Goal: Task Accomplishment & Management: Complete application form

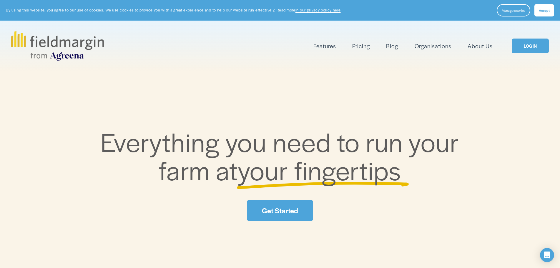
click at [535, 48] on link "LOGIN" at bounding box center [530, 46] width 37 height 15
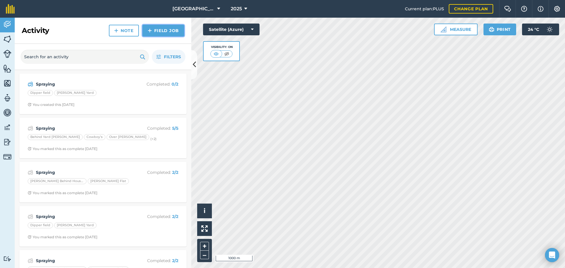
click at [166, 31] on link "Field Job" at bounding box center [164, 31] width 42 height 12
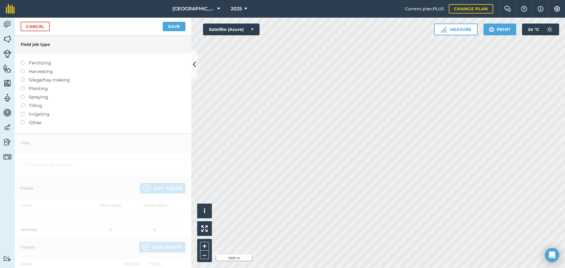
click at [23, 61] on label at bounding box center [25, 61] width 8 height 0
type input "Fertilizing"
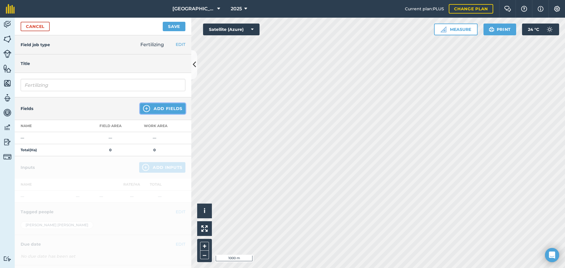
click at [171, 108] on button "Add Fields" at bounding box center [162, 108] width 45 height 11
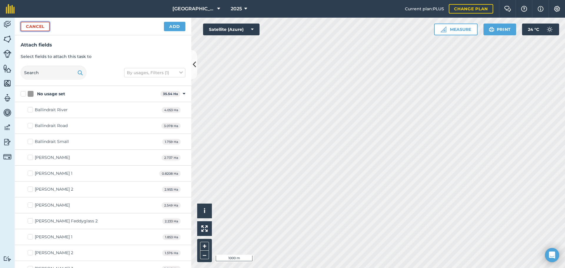
click at [33, 26] on button "Cancel" at bounding box center [35, 26] width 29 height 9
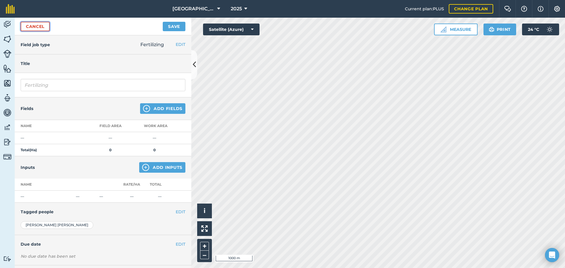
click at [36, 26] on link "Cancel" at bounding box center [35, 26] width 29 height 9
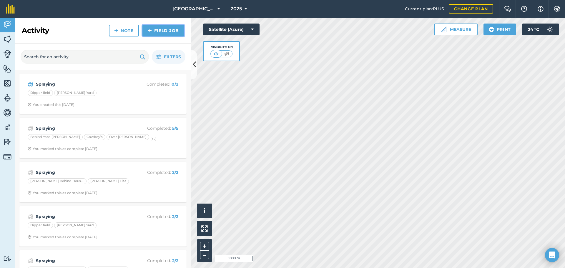
click at [165, 30] on link "Field Job" at bounding box center [164, 31] width 42 height 12
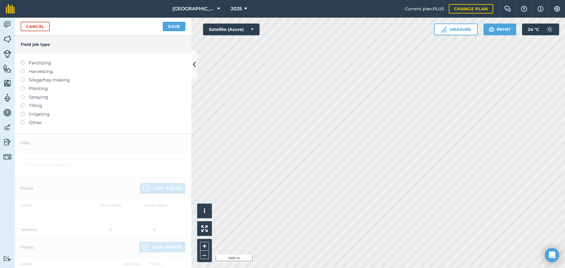
click at [22, 61] on label at bounding box center [25, 61] width 8 height 0
type input "Fertilizing"
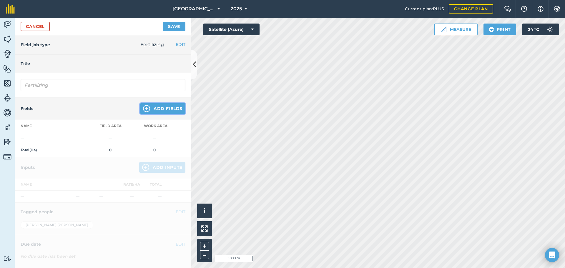
click at [170, 107] on button "Add Fields" at bounding box center [162, 108] width 45 height 11
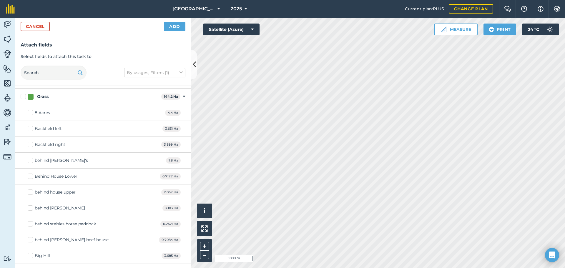
scroll to position [294, 0]
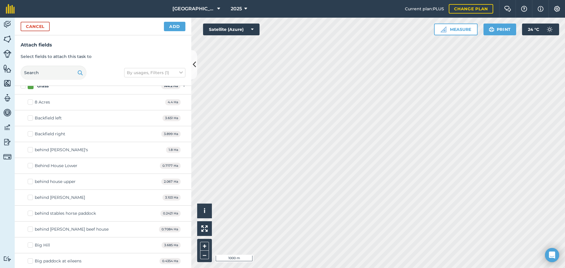
click at [29, 117] on label "Backfield left" at bounding box center [45, 118] width 34 height 6
click at [29, 117] on input "Backfield left" at bounding box center [30, 117] width 4 height 4
checkbox input "true"
click at [30, 135] on label "Backfield right" at bounding box center [47, 134] width 38 height 6
click at [30, 135] on input "Backfield right" at bounding box center [30, 133] width 4 height 4
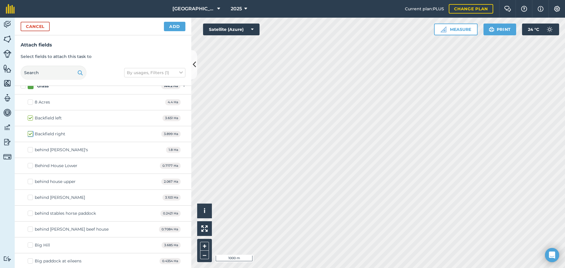
checkbox input "true"
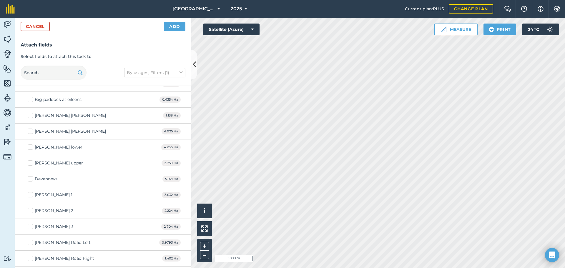
scroll to position [471, 0]
click at [29, 147] on label "[PERSON_NAME] upper" at bounding box center [55, 148] width 55 height 6
click at [29, 147] on input "[PERSON_NAME] upper" at bounding box center [30, 147] width 4 height 4
checkbox input "true"
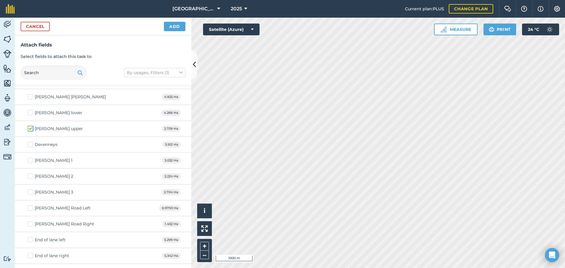
scroll to position [501, 0]
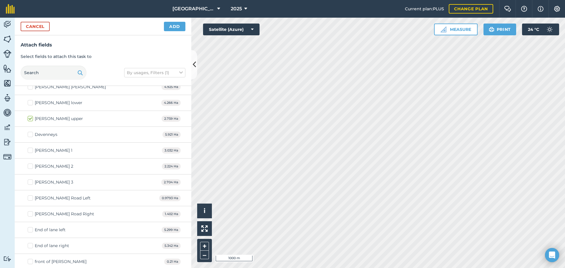
click at [29, 134] on label "Devenneys" at bounding box center [43, 135] width 30 height 6
click at [29, 134] on input "Devenneys" at bounding box center [30, 134] width 4 height 4
checkbox input "true"
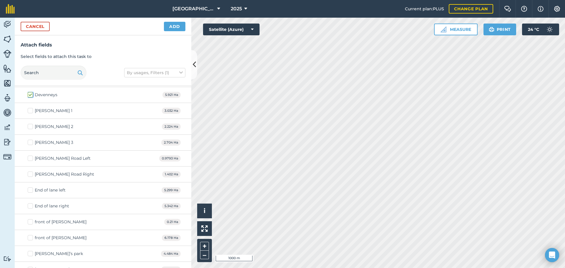
scroll to position [530, 0]
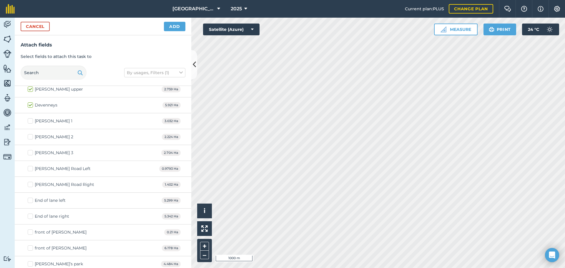
click at [30, 120] on label "[PERSON_NAME] 1" at bounding box center [50, 121] width 45 height 6
click at [30, 120] on input "[PERSON_NAME] 1" at bounding box center [30, 120] width 4 height 4
checkbox input "true"
click at [30, 137] on label "[PERSON_NAME] 2" at bounding box center [51, 137] width 46 height 6
click at [30, 137] on input "[PERSON_NAME] 2" at bounding box center [30, 136] width 4 height 4
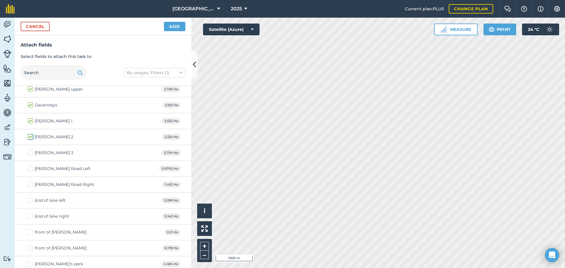
checkbox input "true"
click at [29, 152] on label "[PERSON_NAME] 3" at bounding box center [51, 153] width 46 height 6
click at [29, 152] on input "[PERSON_NAME] 3" at bounding box center [30, 152] width 4 height 4
checkbox input "true"
click at [31, 170] on label "[PERSON_NAME] Road Left" at bounding box center [59, 169] width 63 height 6
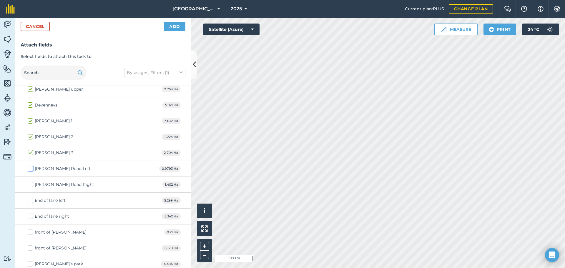
click at [31, 170] on input "[PERSON_NAME] Road Left" at bounding box center [30, 168] width 4 height 4
checkbox input "true"
click at [30, 186] on label "[PERSON_NAME] Road Right" at bounding box center [61, 185] width 67 height 6
click at [30, 185] on input "[PERSON_NAME] Road Right" at bounding box center [30, 184] width 4 height 4
checkbox input "true"
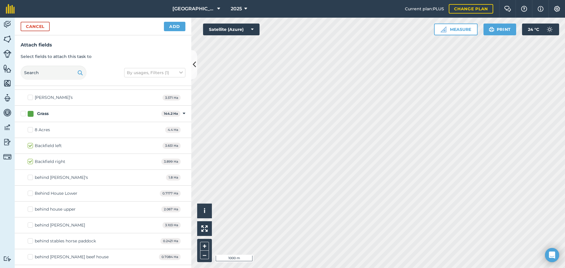
scroll to position [236, 0]
click at [30, 193] on label "Backfield right" at bounding box center [47, 193] width 38 height 6
click at [30, 193] on input "Backfield right" at bounding box center [30, 192] width 4 height 4
checkbox input "false"
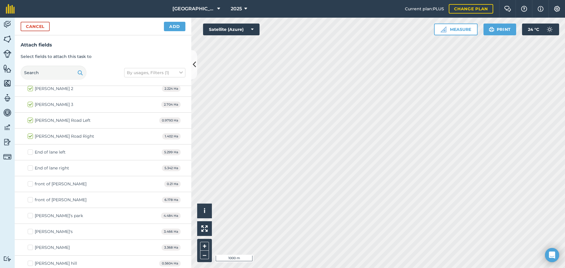
scroll to position [589, 0]
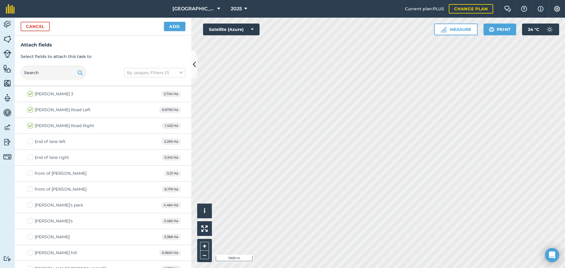
drag, startPoint x: 31, startPoint y: 143, endPoint x: 27, endPoint y: 151, distance: 9.2
click at [30, 143] on label "End of lane left" at bounding box center [47, 142] width 38 height 6
click at [30, 143] on input "End of lane left" at bounding box center [30, 141] width 4 height 4
checkbox input "true"
click at [30, 158] on label "End of lane right" at bounding box center [49, 158] width 42 height 6
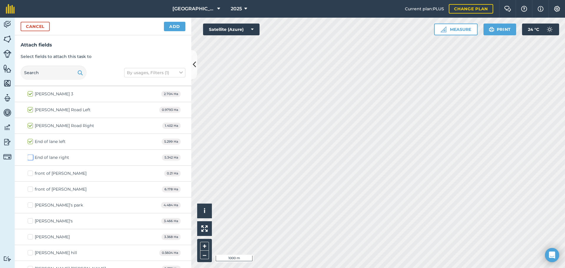
click at [30, 158] on input "End of lane right" at bounding box center [30, 157] width 4 height 4
checkbox input "true"
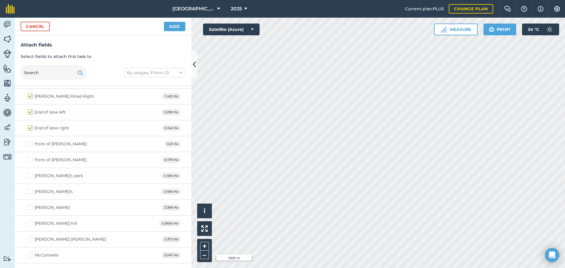
click at [32, 161] on label "front of [PERSON_NAME]" at bounding box center [57, 160] width 59 height 6
click at [32, 161] on input "front of [PERSON_NAME]" at bounding box center [30, 159] width 4 height 4
checkbox input "true"
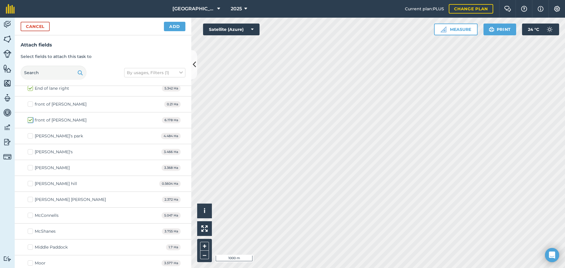
scroll to position [648, 0]
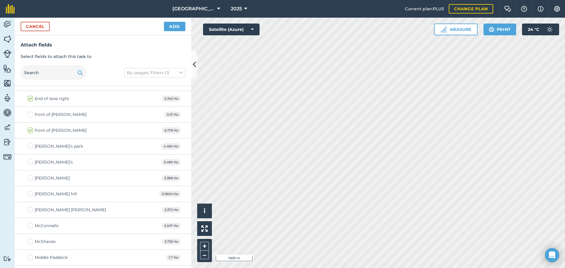
click at [29, 194] on label "[PERSON_NAME] hill" at bounding box center [52, 194] width 49 height 6
click at [29, 194] on input "[PERSON_NAME] hill" at bounding box center [30, 193] width 4 height 4
checkbox input "true"
click at [30, 227] on label "McConnells" at bounding box center [43, 226] width 31 height 6
click at [30, 227] on input "McConnells" at bounding box center [30, 225] width 4 height 4
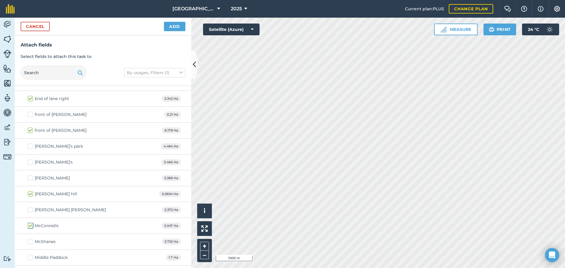
checkbox input "true"
click at [30, 242] on label "McShanes" at bounding box center [42, 242] width 28 height 6
click at [30, 242] on input "McShanes" at bounding box center [30, 241] width 4 height 4
checkbox input "true"
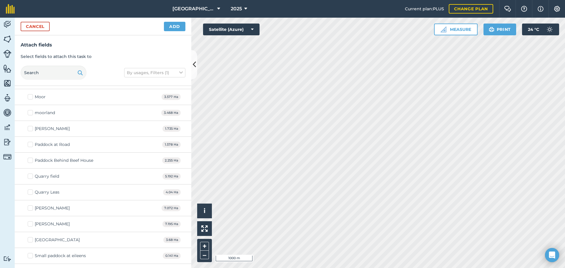
click at [29, 145] on label "Paddock at Road" at bounding box center [49, 145] width 42 height 6
click at [29, 145] on input "Paddock at Road" at bounding box center [30, 144] width 4 height 4
checkbox input "true"
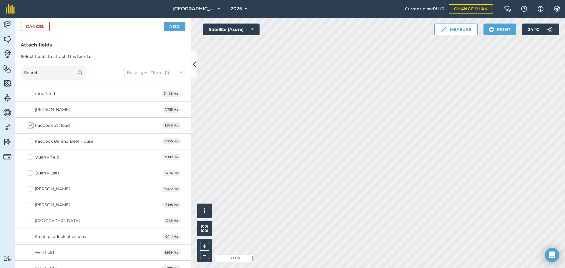
scroll to position [854, 0]
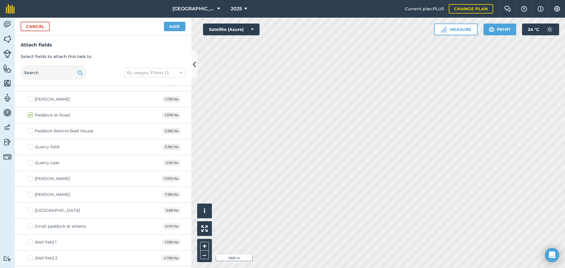
click at [31, 179] on label "[PERSON_NAME]" at bounding box center [49, 179] width 42 height 6
click at [31, 179] on input "[PERSON_NAME]" at bounding box center [30, 178] width 4 height 4
checkbox input "true"
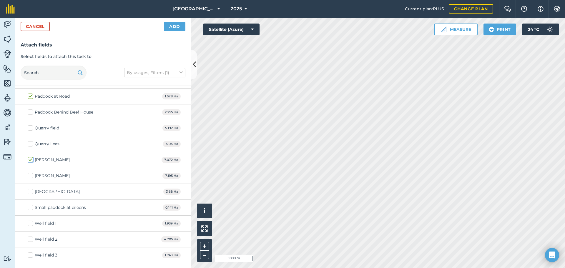
scroll to position [883, 0]
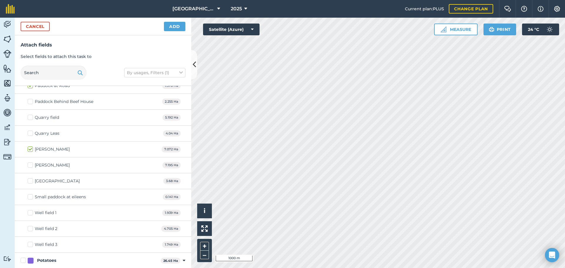
click at [31, 182] on label "[GEOGRAPHIC_DATA]" at bounding box center [54, 181] width 52 height 6
click at [31, 182] on input "[GEOGRAPHIC_DATA]" at bounding box center [30, 180] width 4 height 4
checkbox input "true"
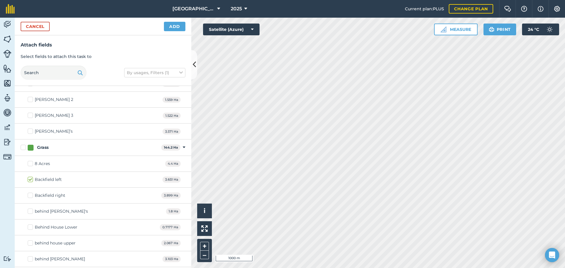
scroll to position [225, 0]
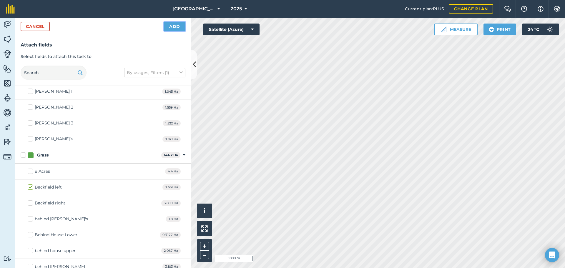
click at [177, 24] on button "Add" at bounding box center [174, 26] width 21 height 9
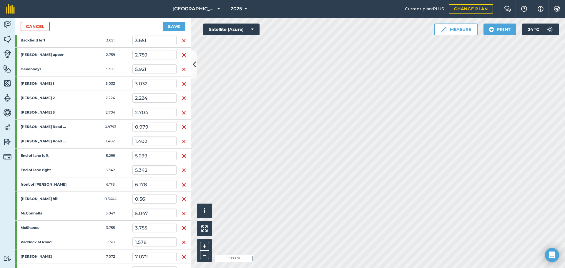
scroll to position [88, 0]
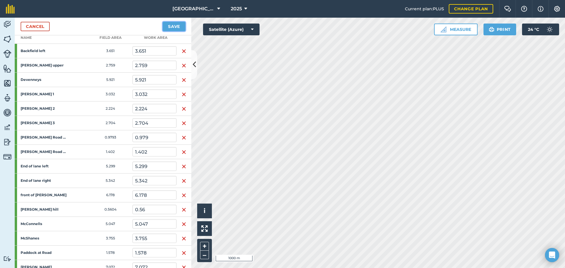
click at [177, 27] on button "Save" at bounding box center [174, 26] width 23 height 9
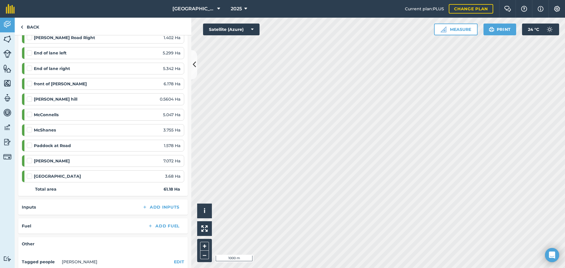
scroll to position [177, 0]
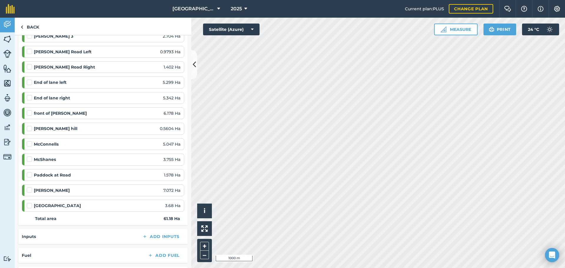
drag, startPoint x: 53, startPoint y: 158, endPoint x: 64, endPoint y: 156, distance: 11.1
click at [53, 158] on strong "McShanes" at bounding box center [45, 159] width 22 height 6
